Goal: Find specific page/section: Find specific page/section

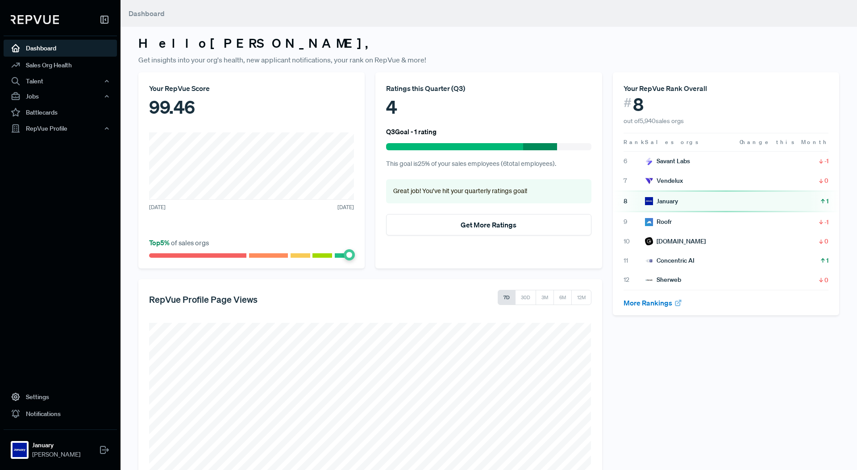
click at [84, 268] on nav "Dashboard Sales Org Health Talent Talent Data Talent Profiles Talent Competitor…" at bounding box center [60, 235] width 120 height 470
click at [64, 68] on link "Sales Org Health" at bounding box center [60, 65] width 113 height 17
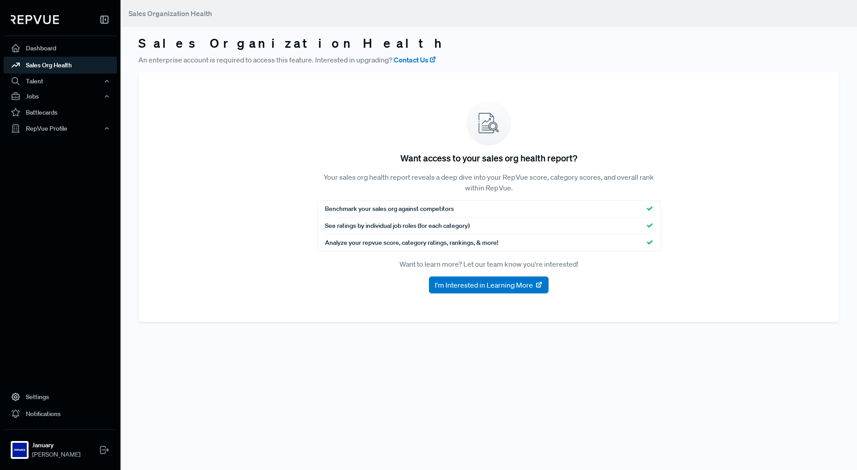
click at [615, 274] on section "Want access to your sales org health report? Your sales org health report revea…" at bounding box center [488, 197] width 700 height 250
click at [219, 278] on section "Want access to your sales org health report? Your sales org health report revea…" at bounding box center [488, 197] width 700 height 250
click at [265, 135] on section "Want access to your sales org health report? Your sales org health report revea…" at bounding box center [488, 197] width 700 height 250
click at [51, 45] on link "Dashboard" at bounding box center [60, 48] width 113 height 17
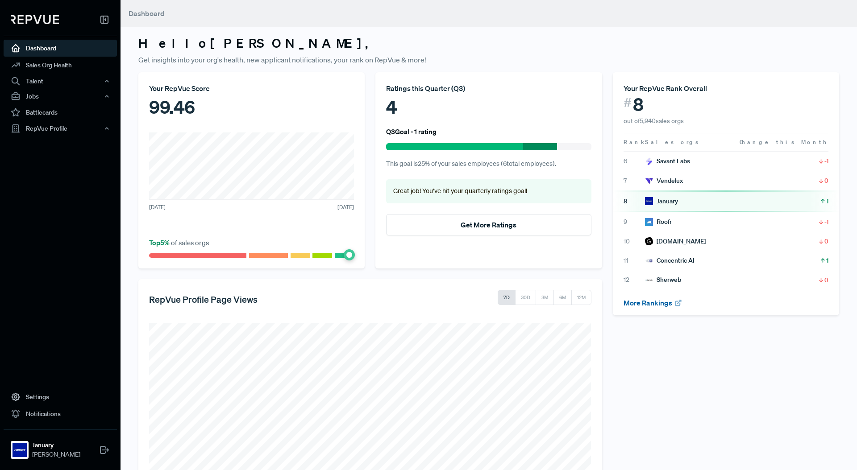
click at [641, 302] on link "More Rankings" at bounding box center [652, 302] width 59 height 9
